Goal: Information Seeking & Learning: Understand process/instructions

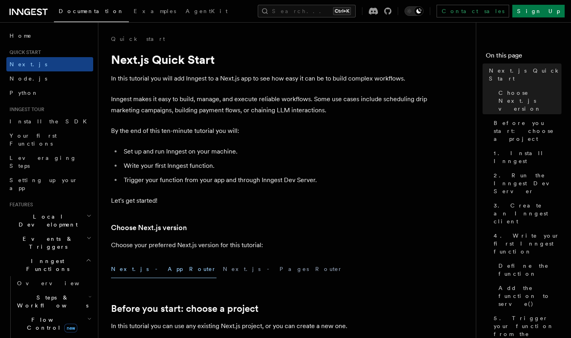
click at [27, 13] on icon at bounding box center [29, 12] width 38 height 10
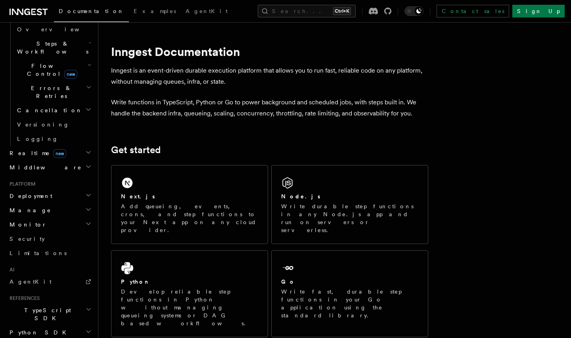
scroll to position [256, 0]
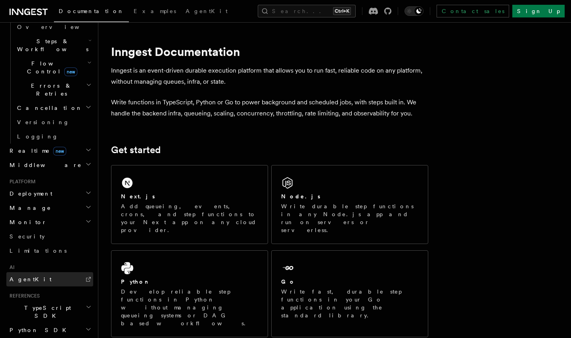
click at [31, 276] on span "AgentKit" at bounding box center [31, 279] width 42 height 6
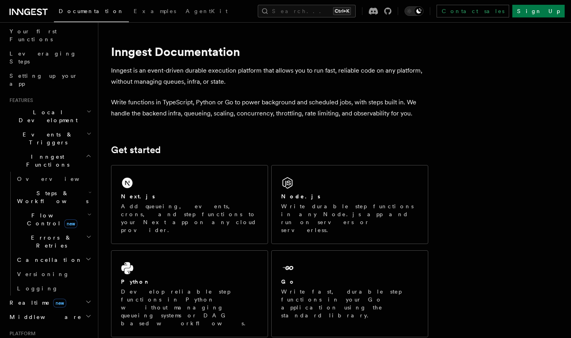
scroll to position [104, 0]
click at [88, 190] on icon "button" at bounding box center [89, 193] width 3 height 6
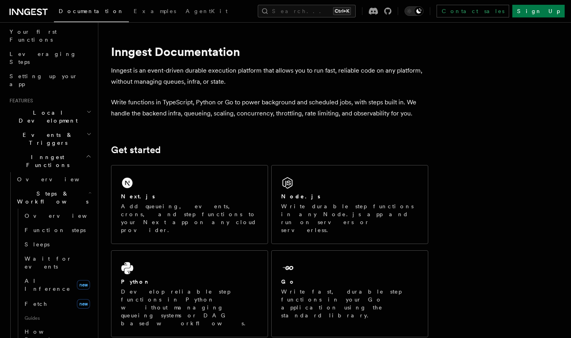
click at [86, 186] on h2 "Steps & Workflows" at bounding box center [53, 197] width 79 height 22
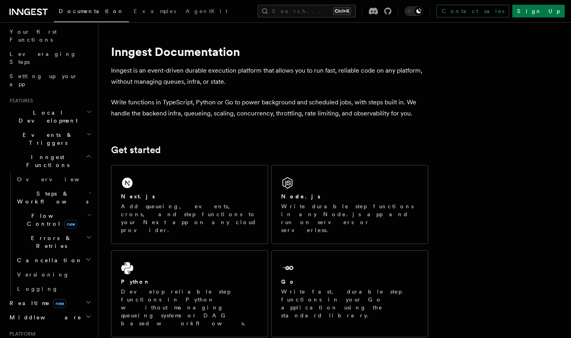
click at [83, 253] on h2 "Cancellation" at bounding box center [53, 260] width 79 height 14
click at [88, 190] on icon "button" at bounding box center [89, 193] width 3 height 6
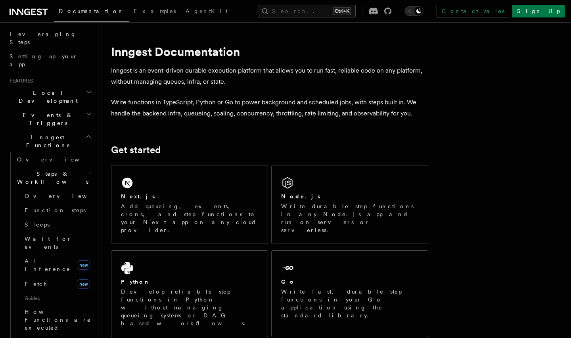
scroll to position [124, 0]
click at [42, 257] on span "AI Inference" at bounding box center [48, 264] width 46 height 14
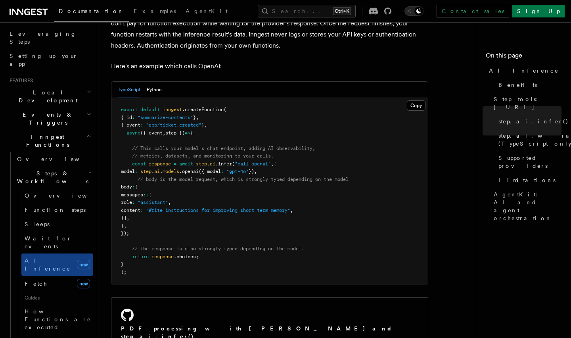
scroll to position [419, 0]
click at [154, 82] on button "Python" at bounding box center [154, 90] width 15 height 16
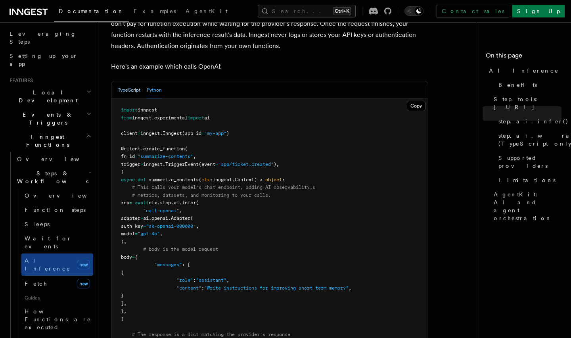
click at [127, 82] on button "TypeScript" at bounding box center [129, 90] width 23 height 16
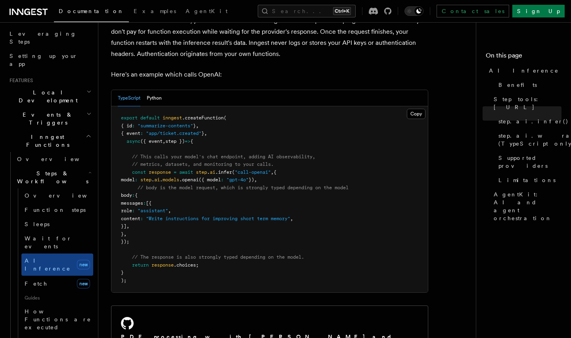
scroll to position [412, 0]
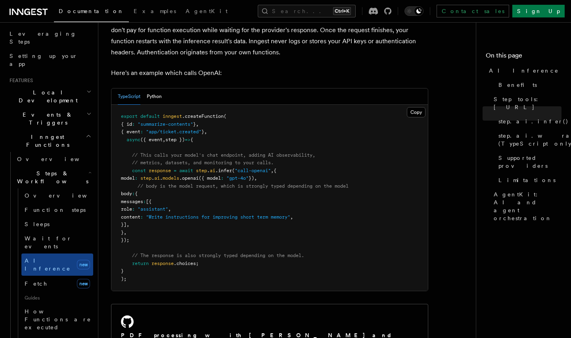
click at [133, 168] on span "const" at bounding box center [139, 171] width 14 height 6
drag, startPoint x: 137, startPoint y: 171, endPoint x: 154, endPoint y: 222, distance: 54.2
click at [154, 222] on pre "export default inngest .createFunction ( { id : "summarize-contents" } , { even…" at bounding box center [269, 198] width 317 height 186
drag, startPoint x: 141, startPoint y: 233, endPoint x: 132, endPoint y: 163, distance: 71.2
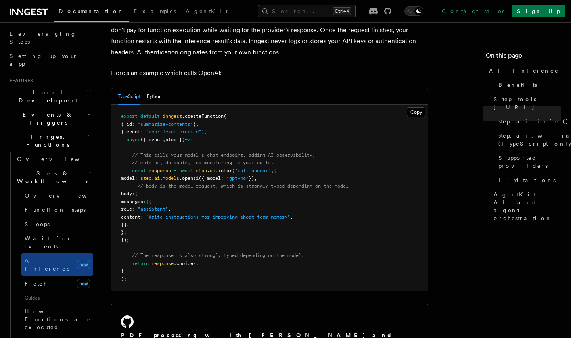
click at [132, 163] on pre "export default inngest .createFunction ( { id : "summarize-contents" } , { even…" at bounding box center [269, 198] width 317 height 186
copy code "const response = await step . ai .infer ( "call-openai" , { model : step . ai .…"
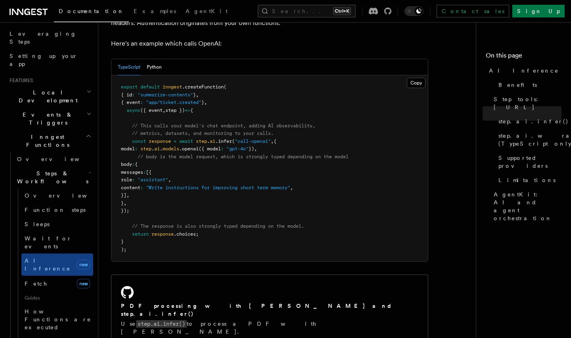
scroll to position [442, 0]
